Goal: Task Accomplishment & Management: Manage account settings

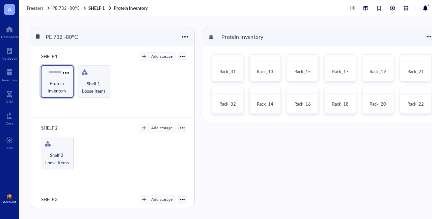
click at [56, 87] on span "Protein Inventory" at bounding box center [57, 87] width 26 height 15
click at [335, 107] on span "Rack_18" at bounding box center [340, 104] width 17 height 6
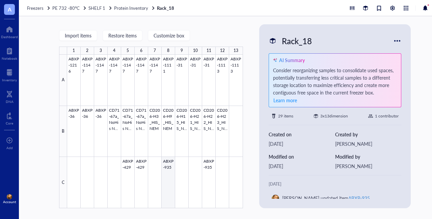
click at [171, 168] on div at bounding box center [155, 132] width 176 height 154
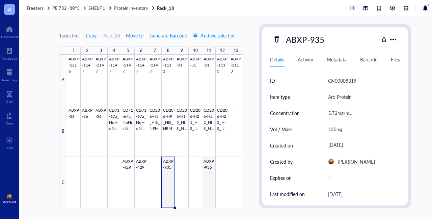
click at [210, 167] on div at bounding box center [155, 132] width 176 height 154
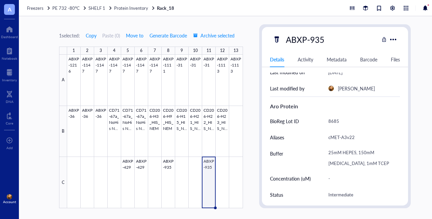
scroll to position [125, 0]
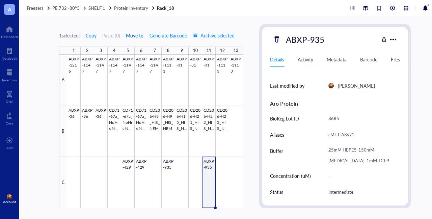
click at [138, 36] on span "Move to" at bounding box center [135, 35] width 18 height 5
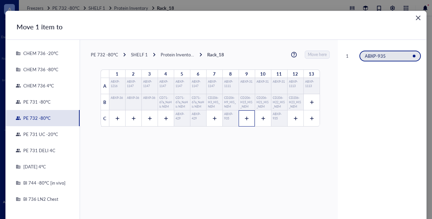
click at [245, 119] on icon at bounding box center [247, 118] width 5 height 5
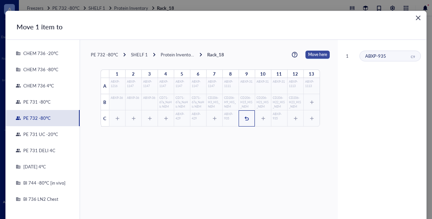
click at [315, 53] on span "Move here" at bounding box center [317, 55] width 19 height 8
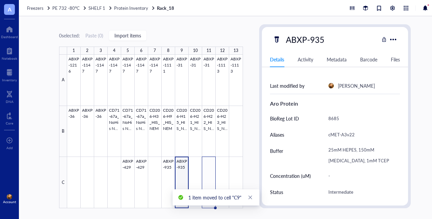
type textarea "Keep everyone on the same page…"
click at [102, 7] on span "SHELF 1" at bounding box center [97, 8] width 17 height 6
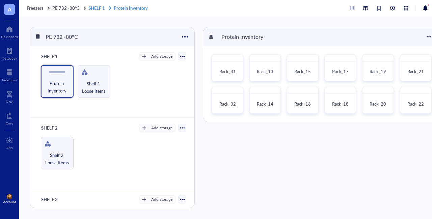
click at [99, 7] on link "SHELF 1 Protein Inventory" at bounding box center [119, 8] width 61 height 6
click at [75, 6] on span "PE 732 -80°C" at bounding box center [65, 8] width 27 height 6
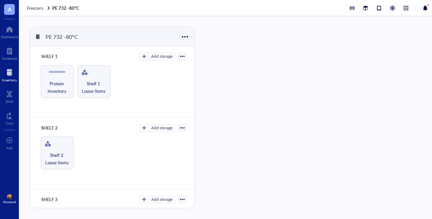
click at [10, 76] on div at bounding box center [9, 72] width 15 height 11
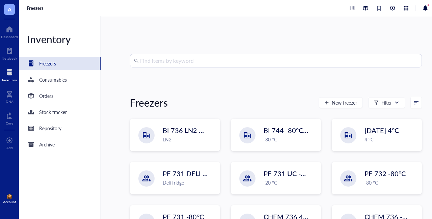
click at [211, 58] on input "search" at bounding box center [279, 60] width 278 height 13
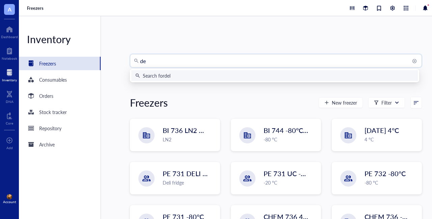
type input "d"
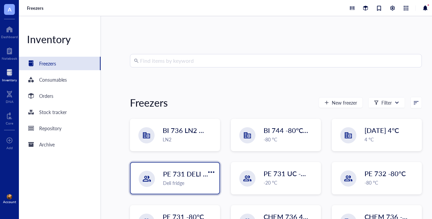
click at [171, 181] on div "Deli fridge" at bounding box center [189, 182] width 52 height 7
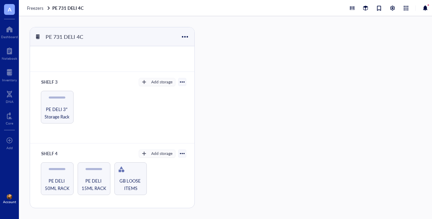
scroll to position [144, 0]
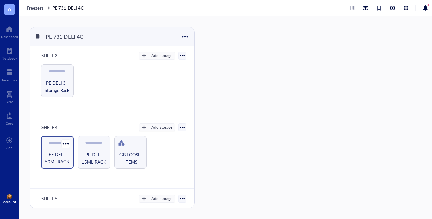
click at [59, 154] on span "PE DELI 50ML RACK" at bounding box center [57, 158] width 26 height 15
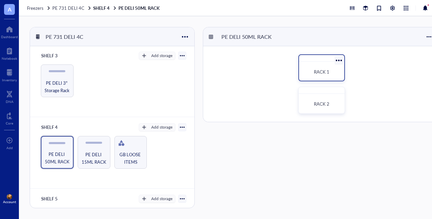
click at [324, 68] on div "RACK 1" at bounding box center [322, 72] width 40 height 15
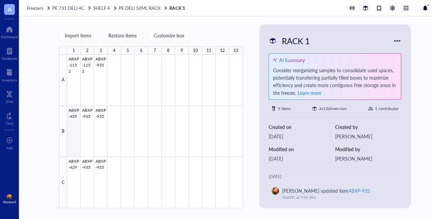
click at [73, 126] on div at bounding box center [155, 132] width 176 height 154
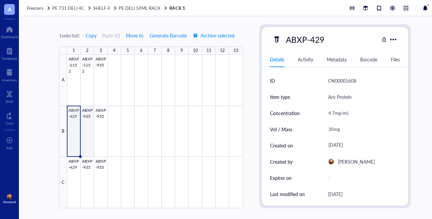
click at [86, 126] on div at bounding box center [155, 132] width 176 height 154
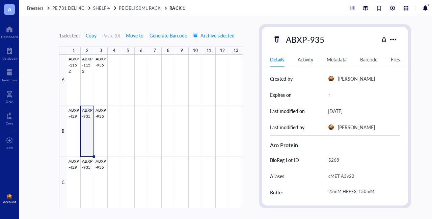
scroll to position [87, 0]
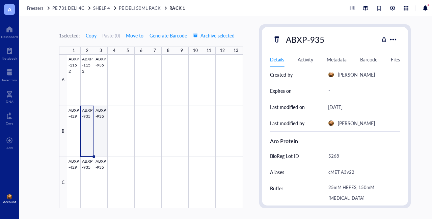
click at [98, 127] on div at bounding box center [155, 132] width 176 height 154
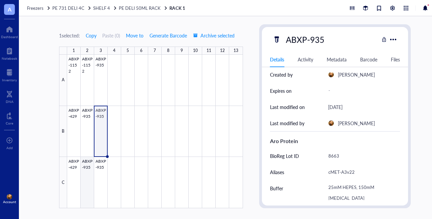
click at [85, 177] on div at bounding box center [155, 132] width 176 height 154
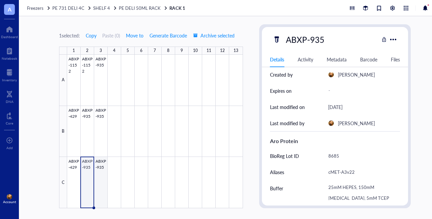
click at [102, 181] on div at bounding box center [155, 132] width 176 height 154
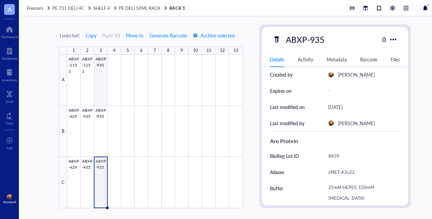
click at [99, 83] on div at bounding box center [155, 132] width 176 height 154
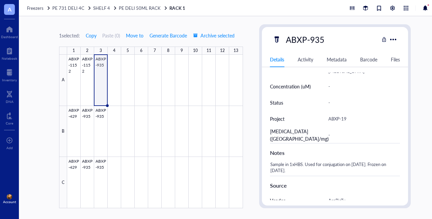
scroll to position [253, 0]
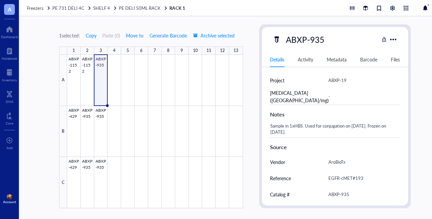
click at [322, 130] on div "Sample in 1xHBS. Used for conjugation on 8/28/2025. Frozen on 8/28/2025." at bounding box center [333, 129] width 130 height 16
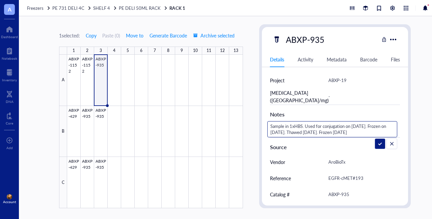
type textarea "Sample in 1xHBS. Used for conjugation on 8/28/2025. Frozen on 8/28/2025. Thawed…"
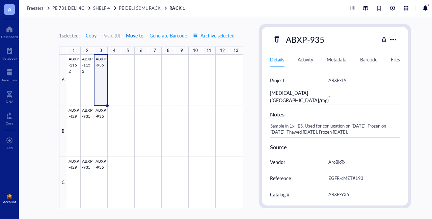
click at [139, 35] on span "Move to" at bounding box center [135, 35] width 18 height 5
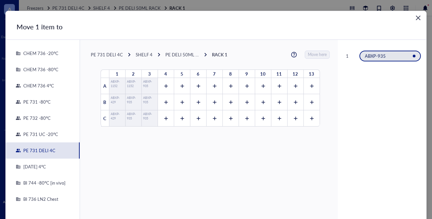
click at [39, 117] on div "PE 732 -80°C" at bounding box center [36, 118] width 30 height 6
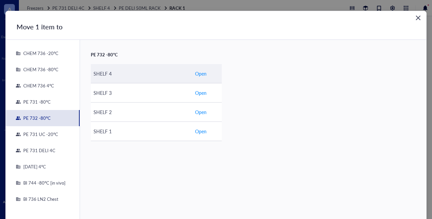
click at [197, 74] on span "Open" at bounding box center [200, 73] width 11 height 7
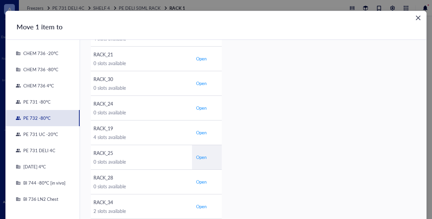
scroll to position [327, 0]
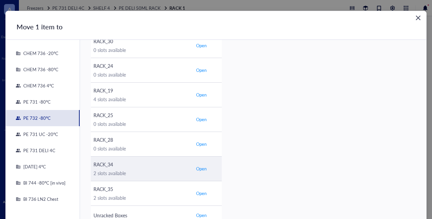
click at [129, 166] on div "RACK_34 2 slots available" at bounding box center [142, 169] width 96 height 16
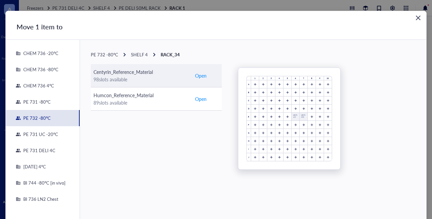
click at [202, 77] on span "Open" at bounding box center [200, 75] width 11 height 7
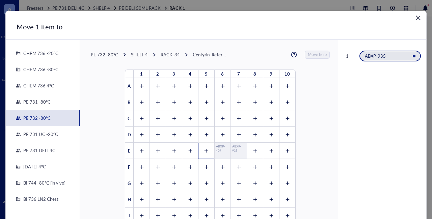
click at [204, 149] on icon at bounding box center [206, 151] width 5 height 5
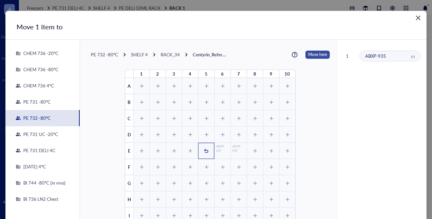
click at [316, 54] on span "Move here" at bounding box center [317, 55] width 19 height 8
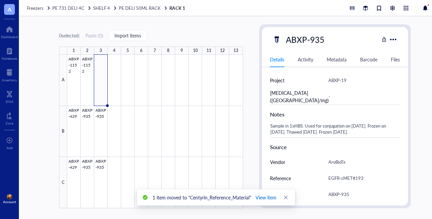
click at [267, 199] on span "View item" at bounding box center [266, 197] width 21 height 7
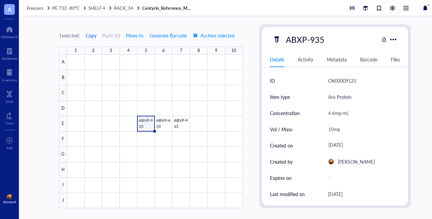
click at [93, 35] on span "Copy" at bounding box center [91, 35] width 11 height 5
click at [13, 74] on div at bounding box center [9, 72] width 15 height 11
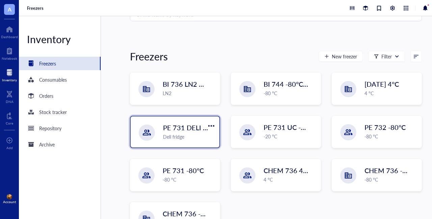
scroll to position [51, 0]
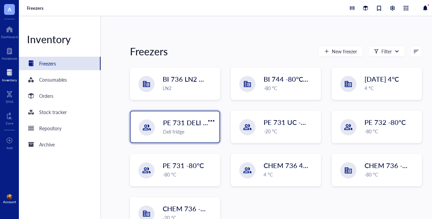
click at [185, 128] on div "Deli fridge" at bounding box center [189, 131] width 52 height 7
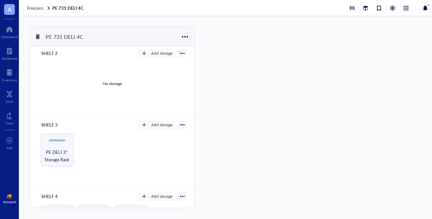
scroll to position [75, 0]
click at [59, 149] on span "PE DELI 3" Storage Rack" at bounding box center [57, 155] width 26 height 15
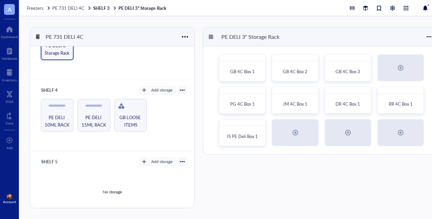
scroll to position [191, 0]
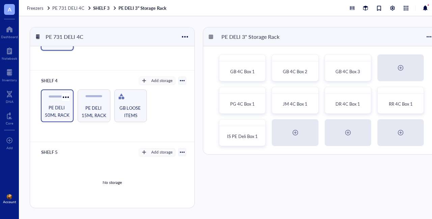
click at [57, 108] on span "PE DELI 50ML RACK" at bounding box center [57, 111] width 26 height 15
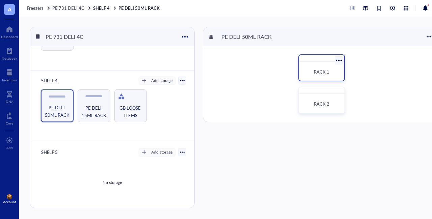
click at [331, 70] on div "RACK 1" at bounding box center [322, 72] width 34 height 7
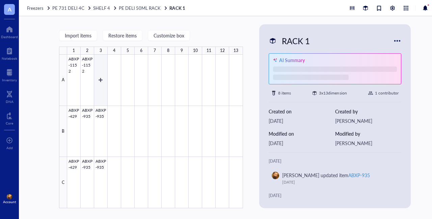
click at [101, 78] on div at bounding box center [155, 132] width 176 height 154
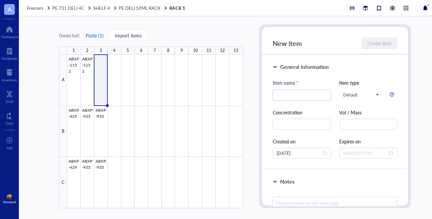
click at [99, 36] on button "Paste ( 1 )" at bounding box center [94, 35] width 19 height 11
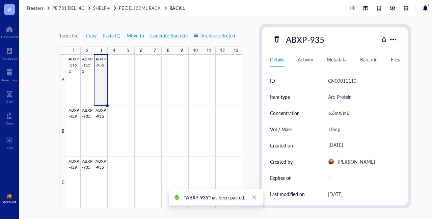
click at [331, 129] on div "10mg" at bounding box center [362, 129] width 72 height 14
click at [334, 130] on input "10mg" at bounding box center [362, 130] width 72 height 14
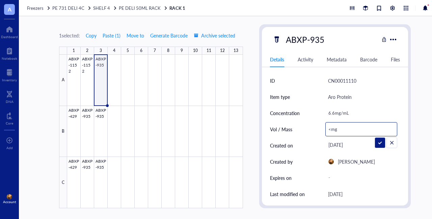
type input "<5mg"
click at [35, 86] on div "1 selected: Copy Paste ( 1 ) Move to Generate Barcode Archive selected 1 2 3 4 …" at bounding box center [235, 117] width 432 height 203
click at [8, 73] on div at bounding box center [9, 72] width 15 height 11
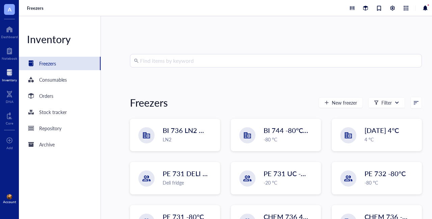
click at [192, 60] on input "search" at bounding box center [279, 60] width 278 height 13
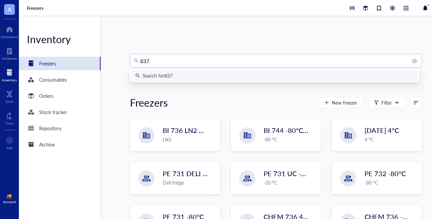
type input "8373"
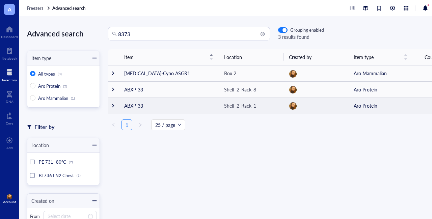
click at [113, 106] on div at bounding box center [113, 105] width 5 height 5
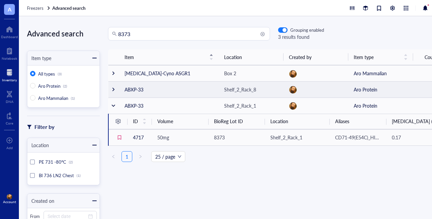
click at [114, 89] on div at bounding box center [113, 89] width 5 height 5
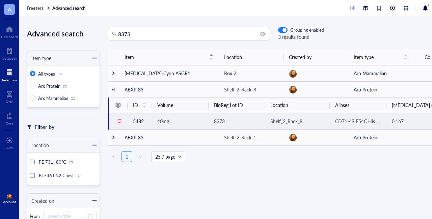
click at [168, 124] on span "40mg" at bounding box center [163, 121] width 12 height 7
